Goal: Go to known website: Access a specific website the user already knows

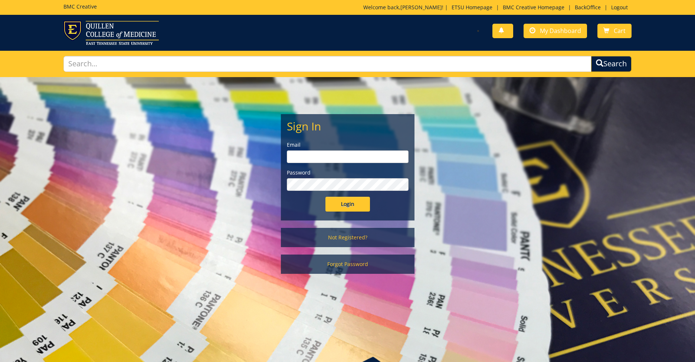
type input "ares@etsu.edu"
click at [349, 205] on input "Login" at bounding box center [347, 204] width 44 height 15
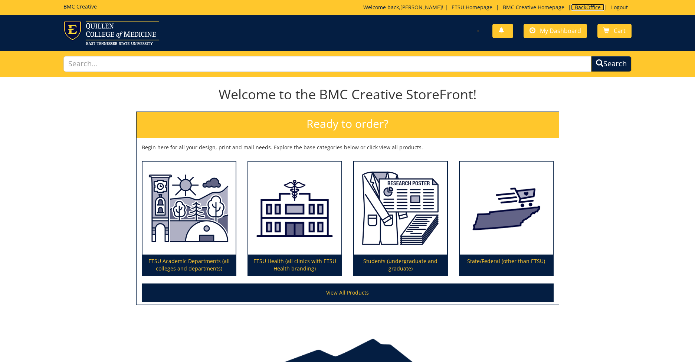
click at [579, 6] on link "BackOffice" at bounding box center [587, 7] width 33 height 7
